Goal: Check status: Check status

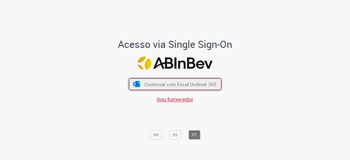
click at [175, 88] on button "Continuar com Email Outlook 365" at bounding box center [175, 84] width 92 height 11
